Goal: Entertainment & Leisure: Consume media (video, audio)

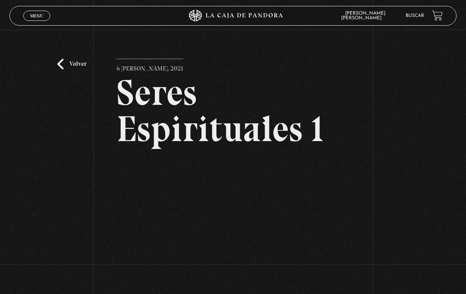
scroll to position [90, 0]
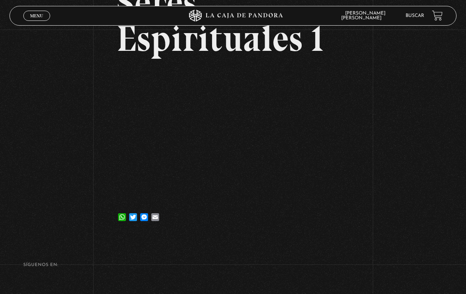
click at [38, 17] on span "Menu" at bounding box center [36, 15] width 13 height 5
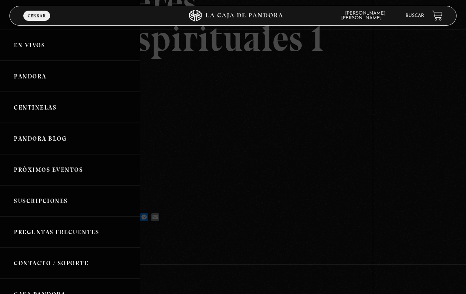
click at [51, 47] on link "En vivos" at bounding box center [70, 45] width 140 height 31
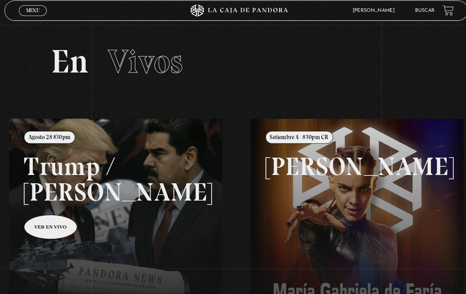
click at [37, 13] on span "Menu" at bounding box center [36, 15] width 13 height 5
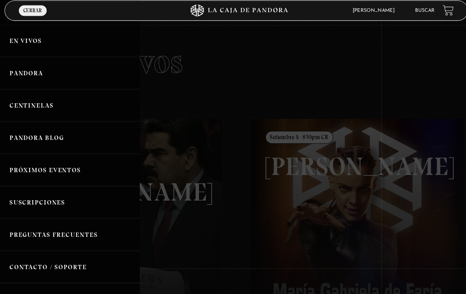
click at [52, 74] on link "Pandora" at bounding box center [70, 76] width 140 height 31
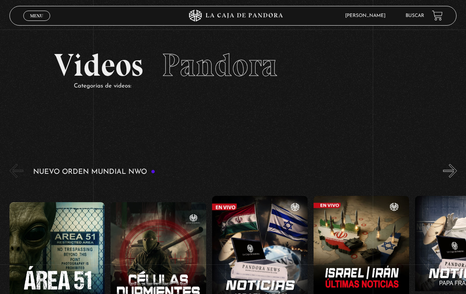
click at [39, 17] on span "Menu" at bounding box center [36, 15] width 13 height 5
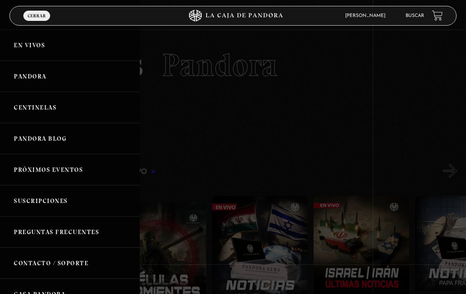
click at [54, 111] on link "Centinelas" at bounding box center [70, 107] width 140 height 31
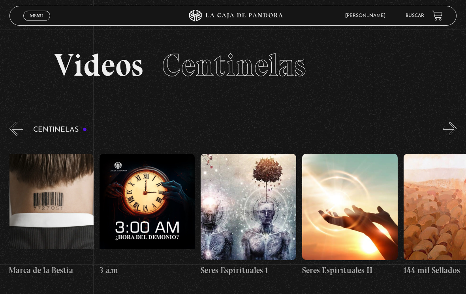
scroll to position [0, 9236]
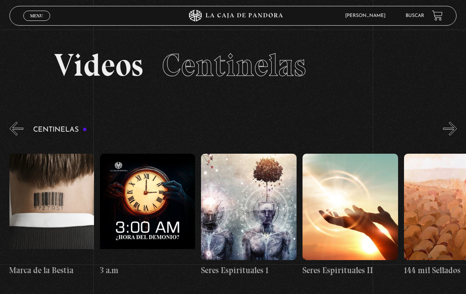
click at [347, 200] on figure at bounding box center [349, 207] width 95 height 107
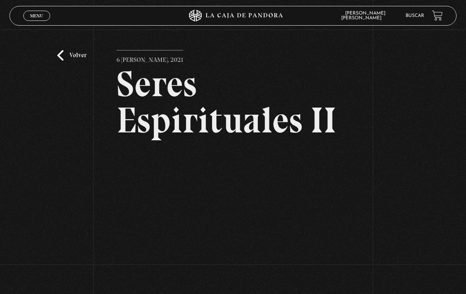
scroll to position [11, 0]
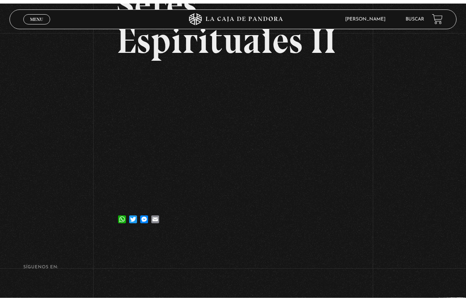
scroll to position [9, 0]
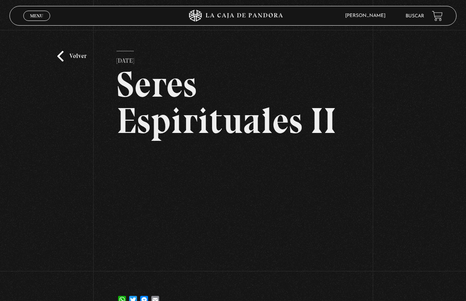
click at [438, 0] on html "ingresar al sitio Ver Video Más Información Solicitar Por favor coloque su disp…" at bounding box center [233, 210] width 466 height 438
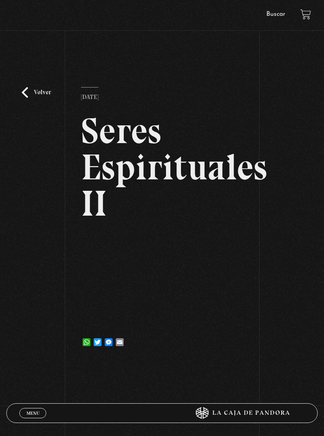
scroll to position [70, 0]
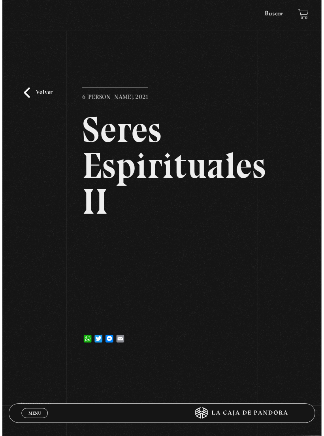
scroll to position [70, 0]
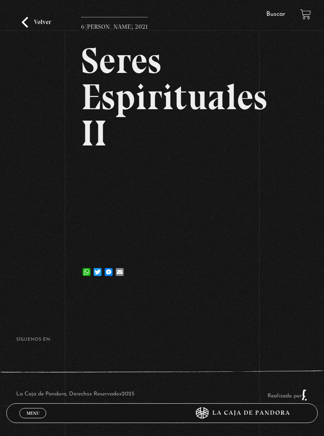
click at [35, 412] on span "Menu" at bounding box center [32, 413] width 13 height 5
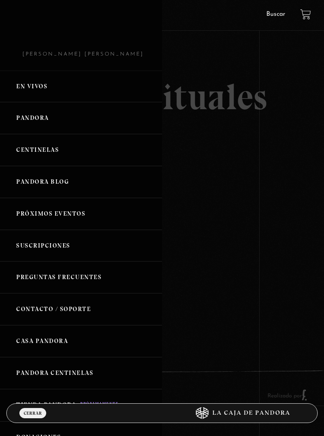
click at [60, 151] on link "Centinelas" at bounding box center [81, 150] width 162 height 32
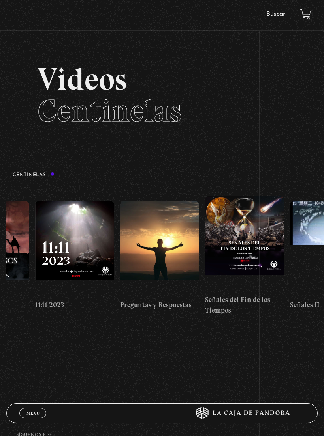
scroll to position [0, 4100]
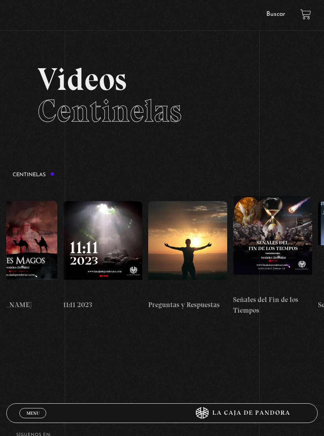
click at [92, 222] on figure at bounding box center [102, 248] width 79 height 95
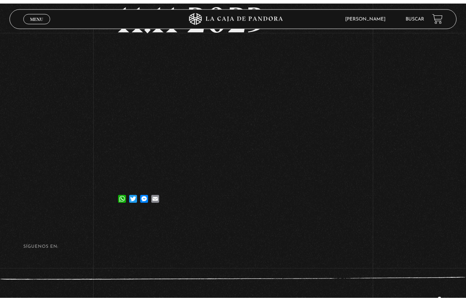
scroll to position [9, 0]
